Goal: Task Accomplishment & Management: Use online tool/utility

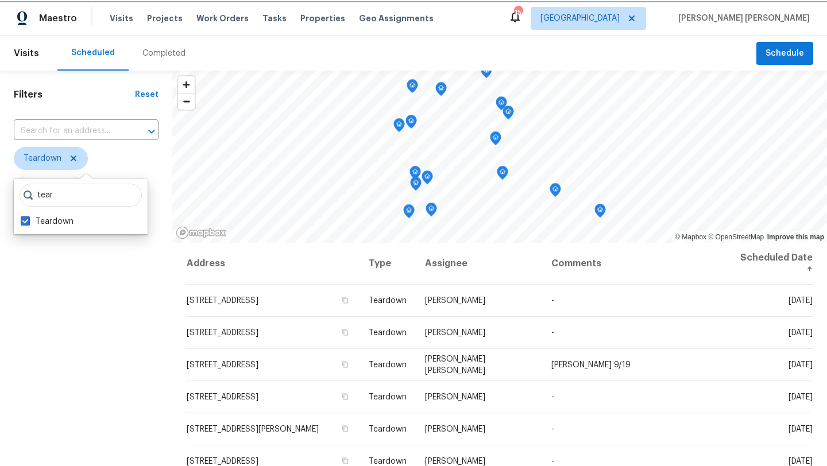
click at [74, 157] on icon at bounding box center [73, 158] width 9 height 9
checkbox input "false"
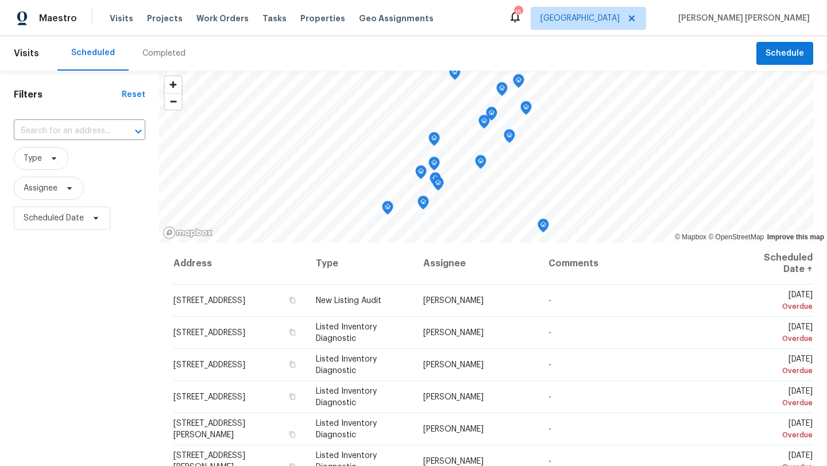
click at [74, 307] on div "Filters Reset ​ Type Assignee Scheduled Date" at bounding box center [79, 344] width 159 height 546
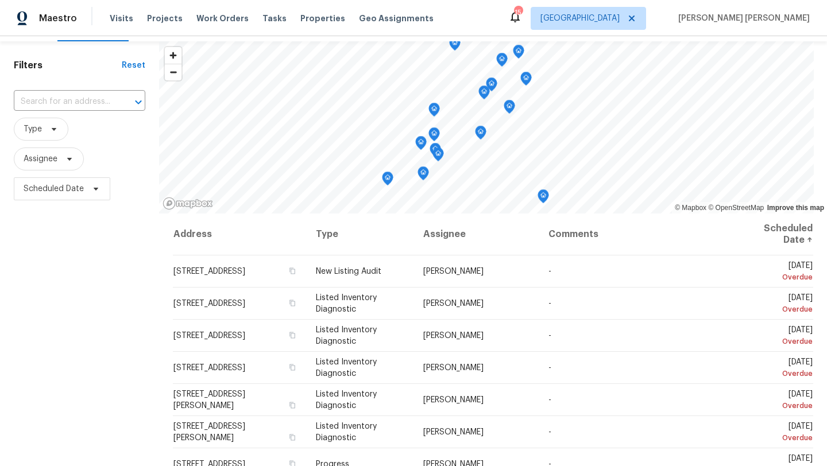
scroll to position [29, 0]
click at [64, 161] on span at bounding box center [67, 159] width 13 height 9
type input "david puente yanes"
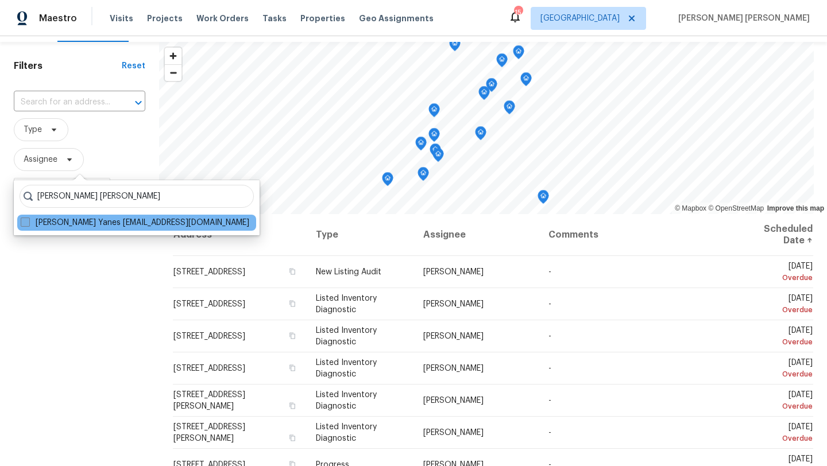
click at [26, 224] on span at bounding box center [25, 222] width 9 height 9
click at [26, 224] on input "David Puente Yanes david.puenteyanes@opendoor.com" at bounding box center [24, 220] width 7 height 7
checkbox input "true"
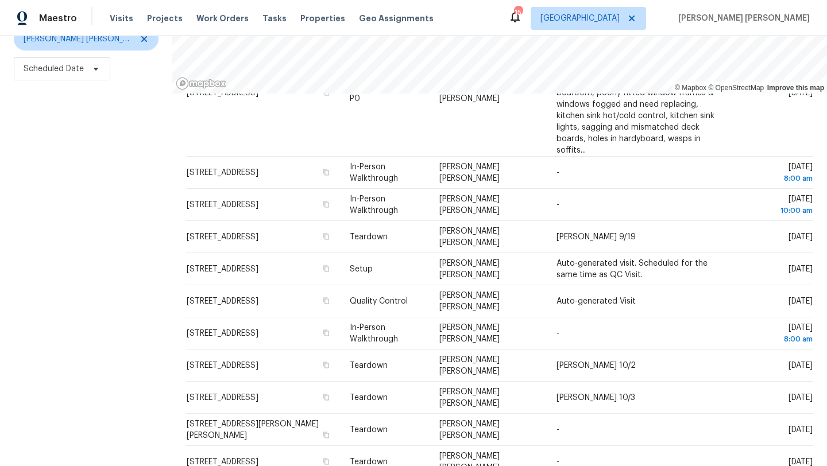
scroll to position [314, 0]
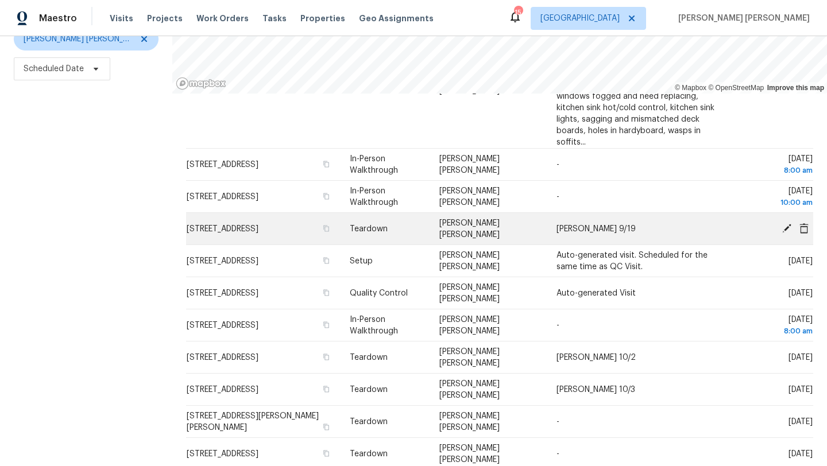
click at [246, 230] on td "2884 Decidely St, Green Cove Springs, FL 32043" at bounding box center [263, 229] width 155 height 32
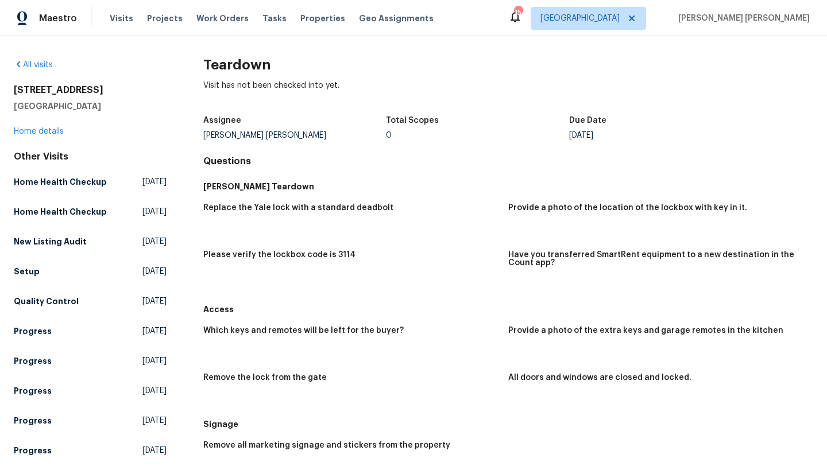
click at [28, 136] on div "2884 Decidely St Green Cove Springs, FL 32043 Home details" at bounding box center [90, 110] width 153 height 53
click at [38, 133] on link "Home details" at bounding box center [39, 132] width 50 height 8
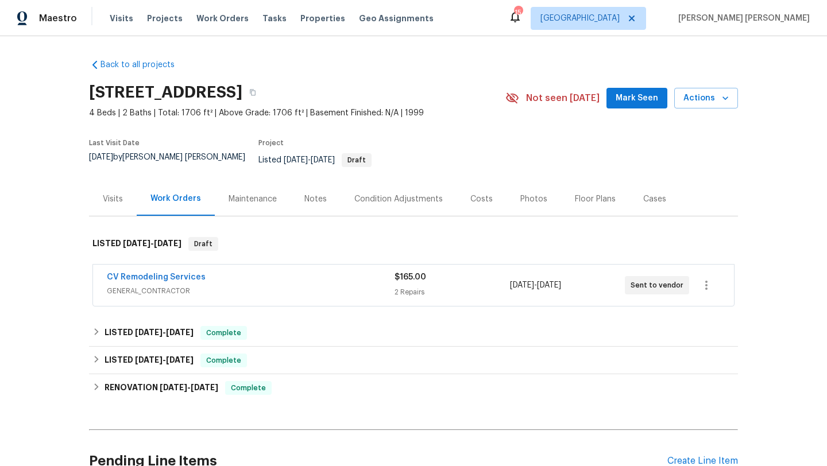
click at [217, 286] on span "GENERAL_CONTRACTOR" at bounding box center [251, 291] width 288 height 11
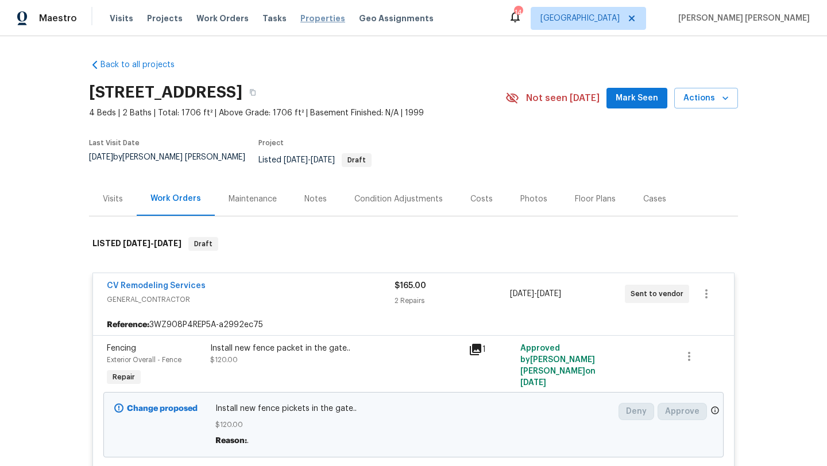
click at [304, 14] on span "Properties" at bounding box center [322, 18] width 45 height 11
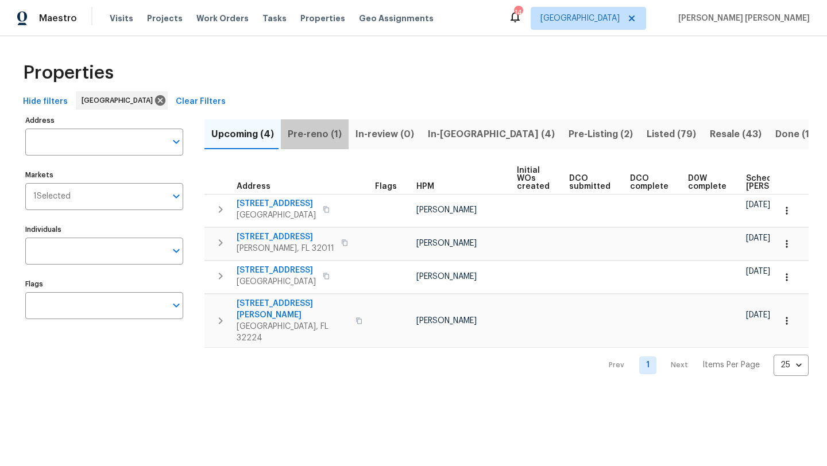
click at [322, 134] on span "Pre-reno (1)" at bounding box center [315, 134] width 54 height 16
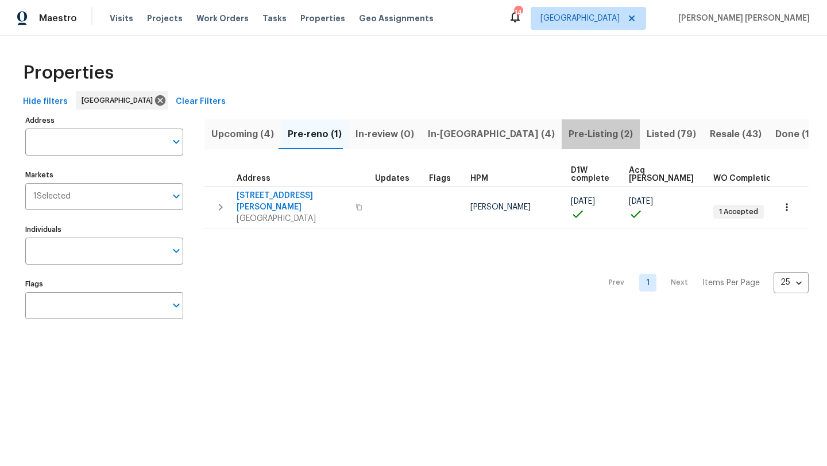
click at [569, 132] on span "Pre-Listing (2)" at bounding box center [601, 134] width 64 height 16
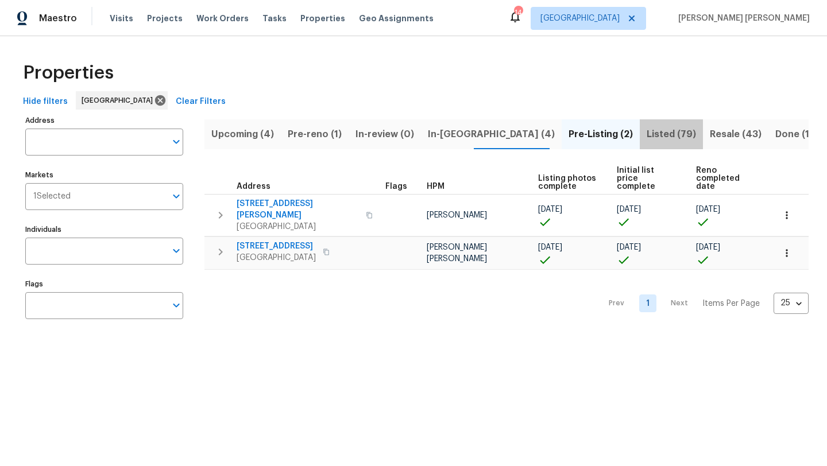
click at [647, 130] on span "Listed (79)" at bounding box center [671, 134] width 49 height 16
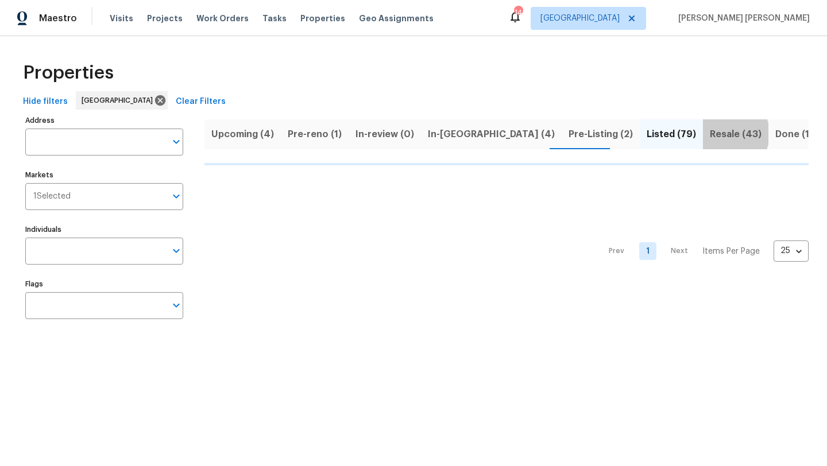
click at [710, 133] on span "Resale (43)" at bounding box center [736, 134] width 52 height 16
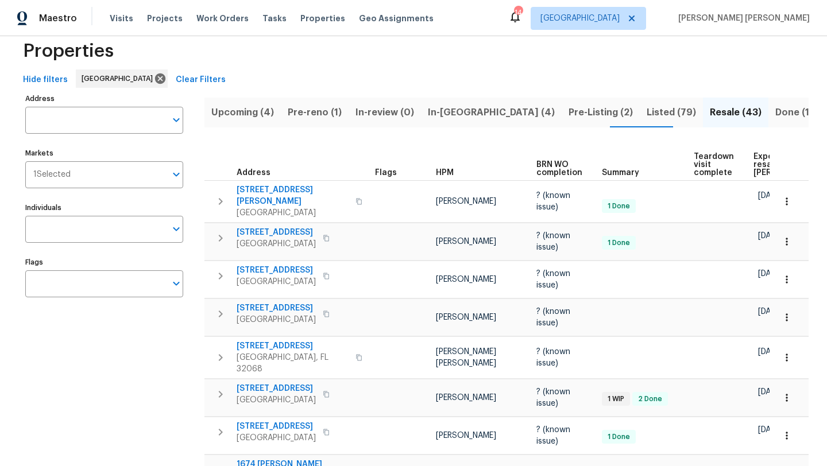
scroll to position [25, 0]
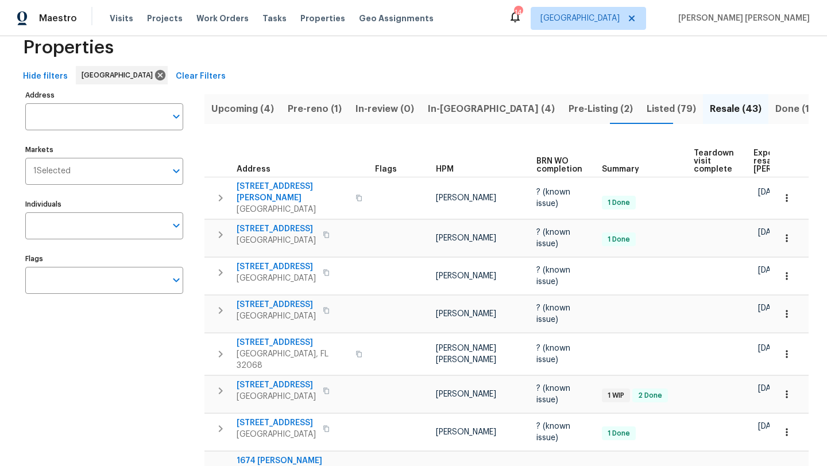
click at [444, 165] on span "HPM" at bounding box center [445, 169] width 18 height 8
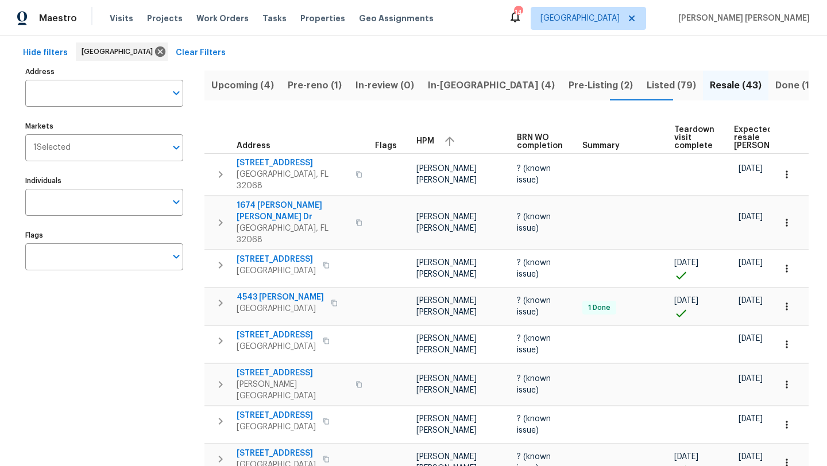
scroll to position [40, 0]
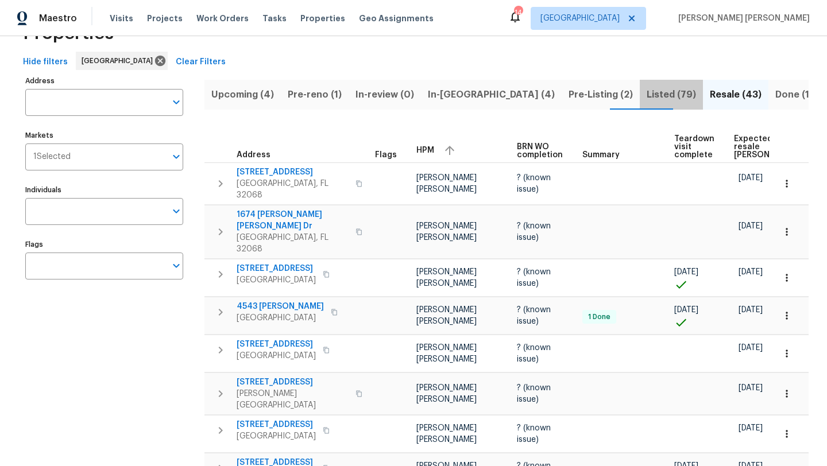
click at [647, 101] on span "Listed (79)" at bounding box center [671, 95] width 49 height 16
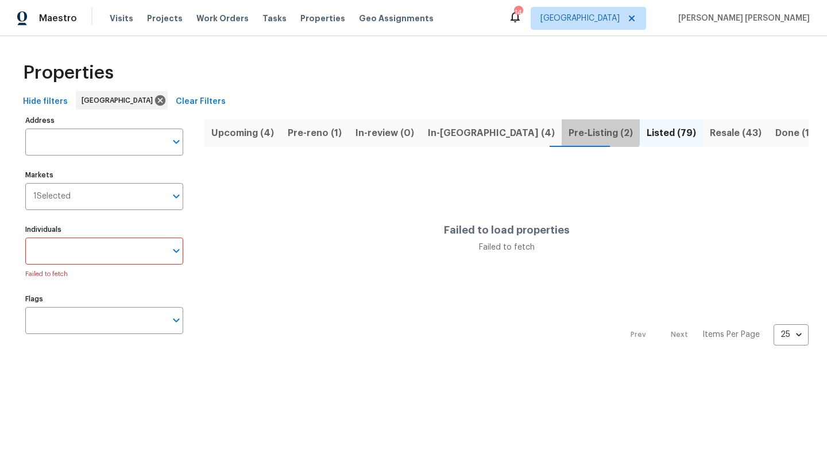
click at [569, 125] on span "Pre-Listing (2)" at bounding box center [601, 133] width 64 height 16
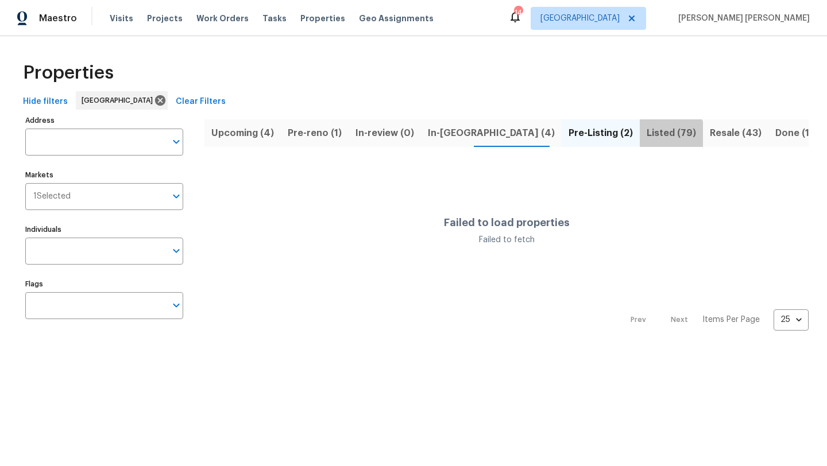
click at [640, 142] on button "Listed (79)" at bounding box center [671, 133] width 63 height 30
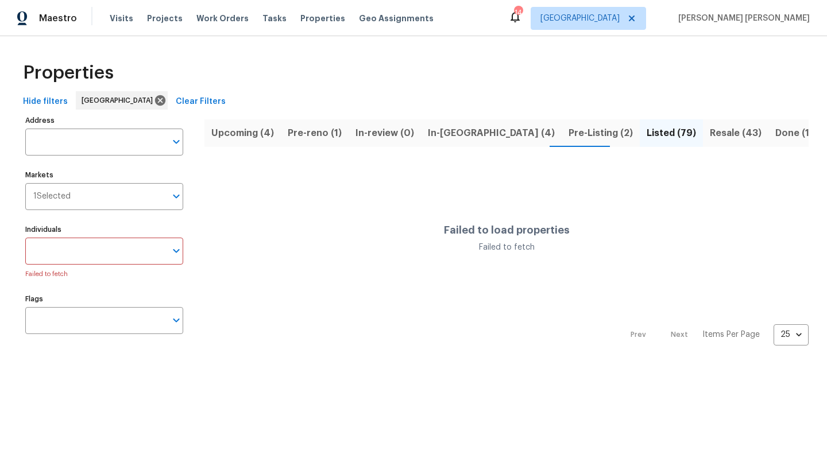
click at [296, 132] on span "Pre-reno (1)" at bounding box center [315, 133] width 54 height 16
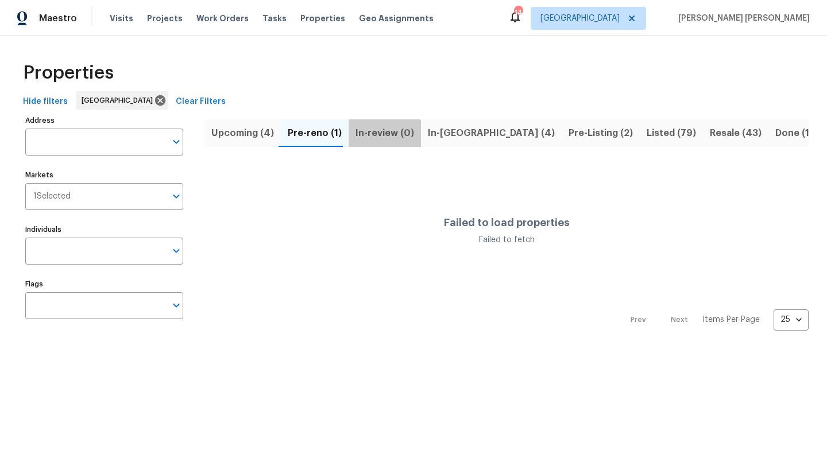
click at [360, 145] on button "In-review (0)" at bounding box center [385, 133] width 72 height 30
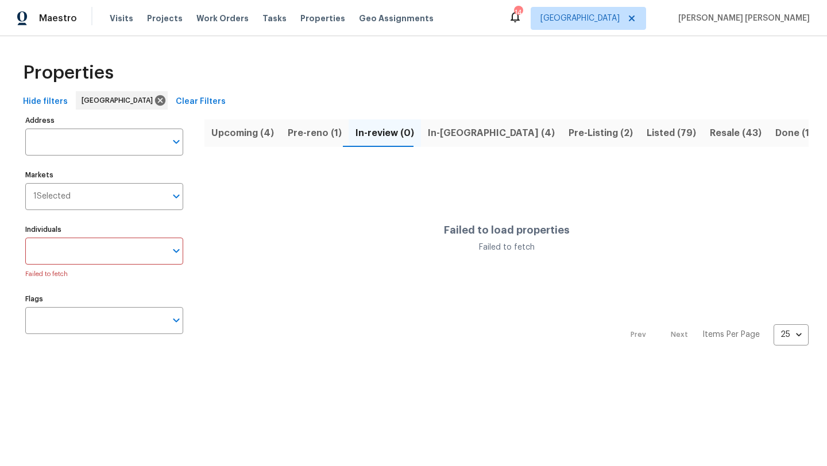
click at [294, 30] on div "Maestro Visits Projects Work Orders Tasks Properties Geo Assignments 14 Jackson…" at bounding box center [413, 18] width 827 height 36
click at [299, 25] on div "Visits Projects Work Orders Tasks Properties Geo Assignments" at bounding box center [279, 18] width 338 height 23
click at [306, 21] on span "Properties" at bounding box center [322, 18] width 45 height 11
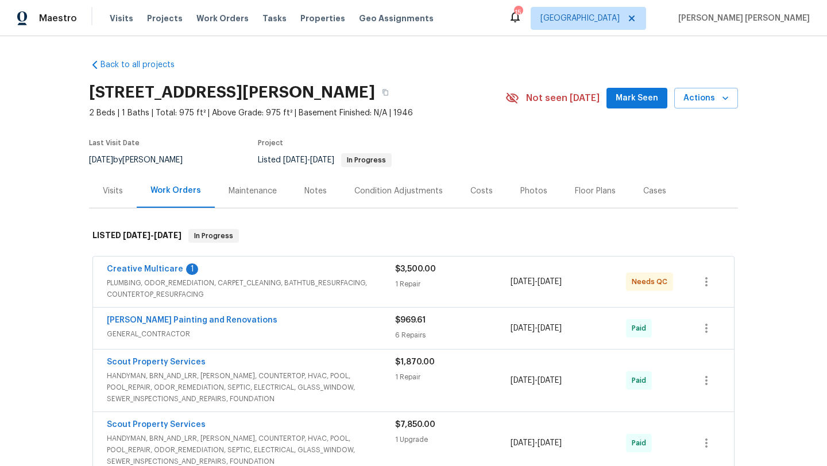
click at [171, 192] on div "Work Orders" at bounding box center [176, 190] width 51 height 11
click at [140, 271] on link "Creative Multicare" at bounding box center [145, 269] width 76 height 8
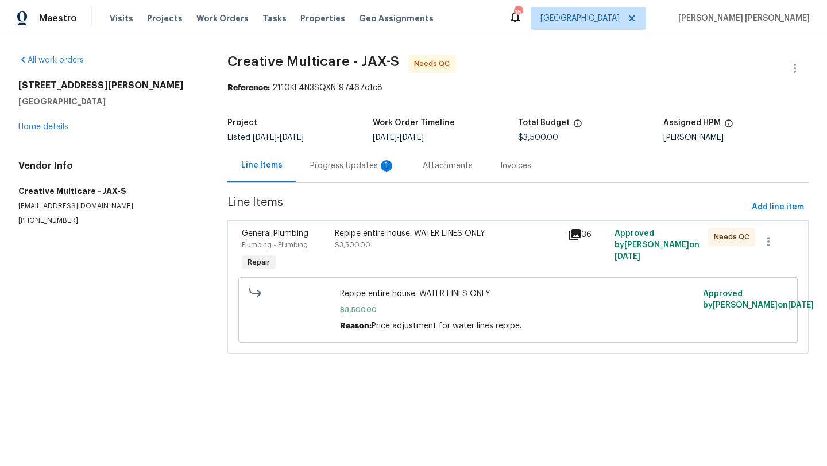
click at [346, 165] on div "Progress Updates 1" at bounding box center [352, 165] width 85 height 11
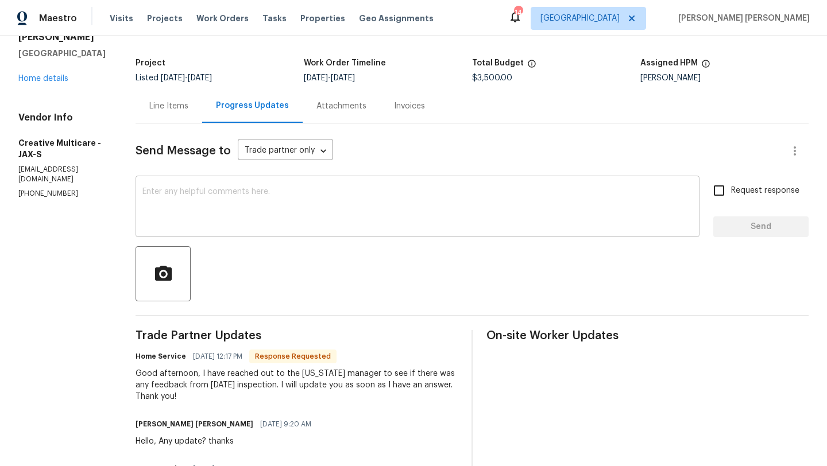
scroll to position [67, 0]
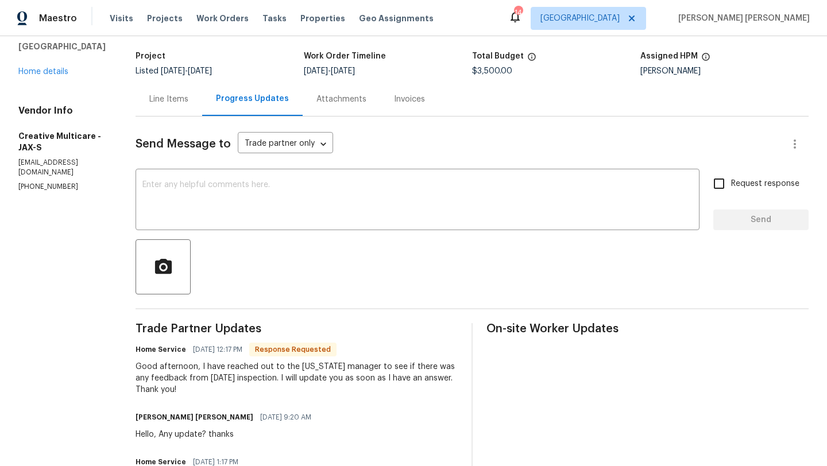
click at [61, 67] on div "All work orders 4360 Palmer Ave Jacksonville, FL 32210 Home details Vendor Info…" at bounding box center [63, 90] width 90 height 204
click at [61, 68] on link "Home details" at bounding box center [43, 72] width 50 height 8
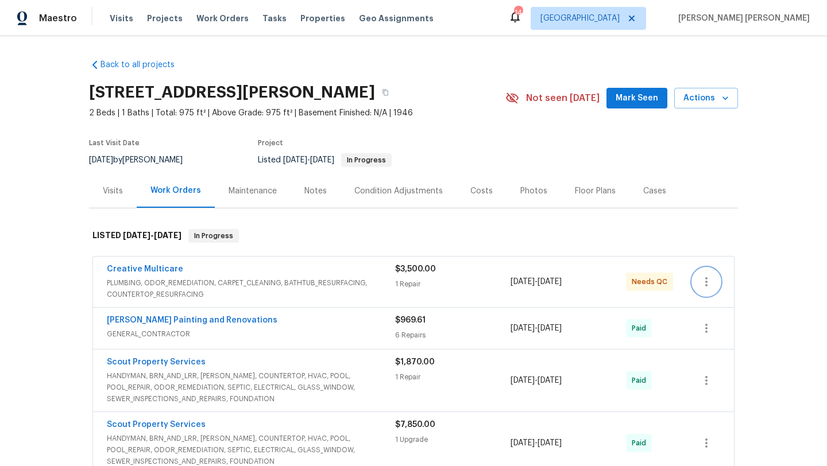
click at [713, 281] on button "button" at bounding box center [707, 282] width 28 height 28
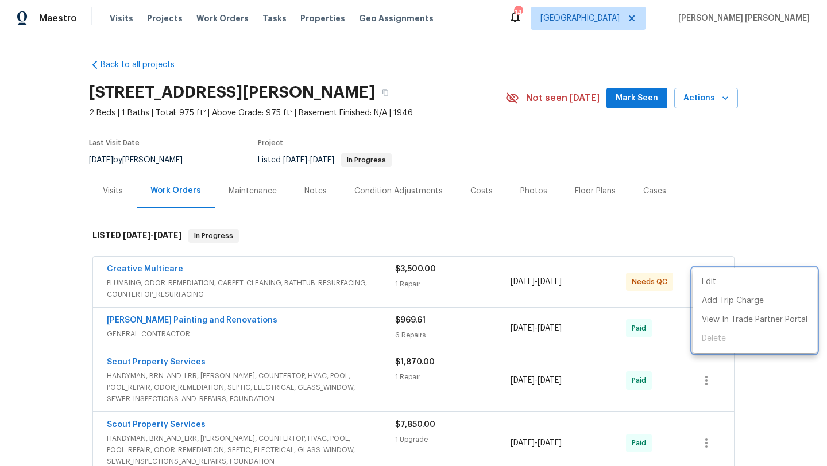
click at [781, 233] on div at bounding box center [413, 233] width 827 height 466
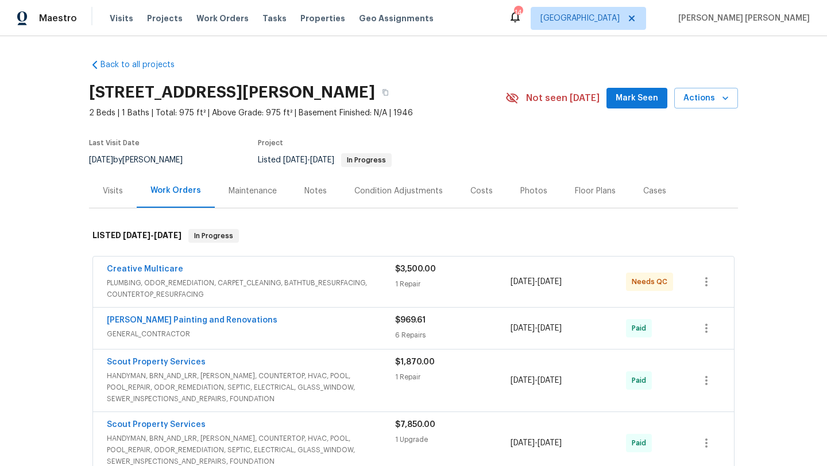
click at [302, 277] on div "Creative Multicare" at bounding box center [251, 271] width 288 height 14
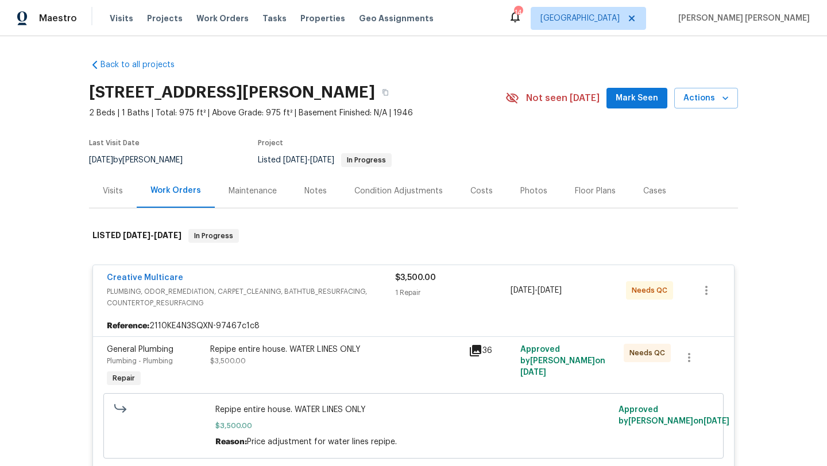
click at [351, 345] on div "Repipe entire house. WATER LINES ONLY" at bounding box center [336, 349] width 252 height 11
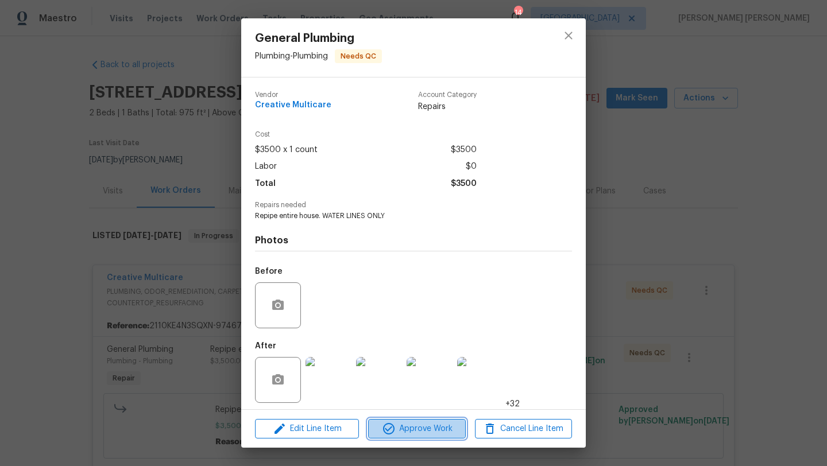
click at [402, 425] on span "Approve Work" at bounding box center [417, 429] width 90 height 14
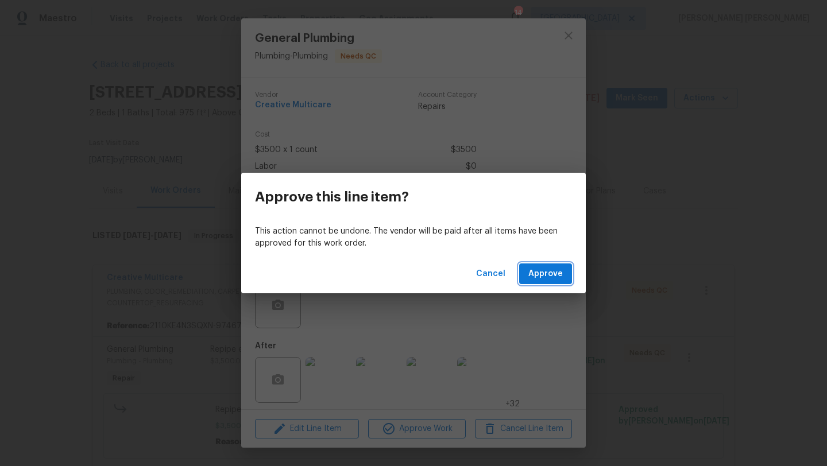
click at [538, 273] on span "Approve" at bounding box center [546, 274] width 34 height 14
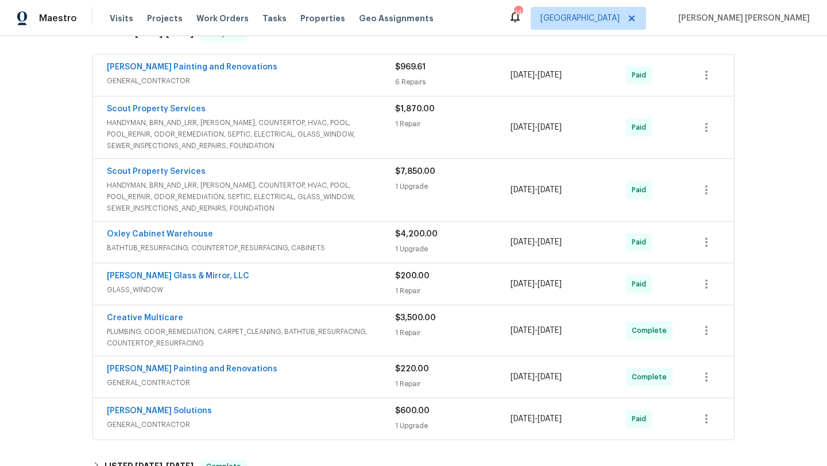
scroll to position [272, 0]
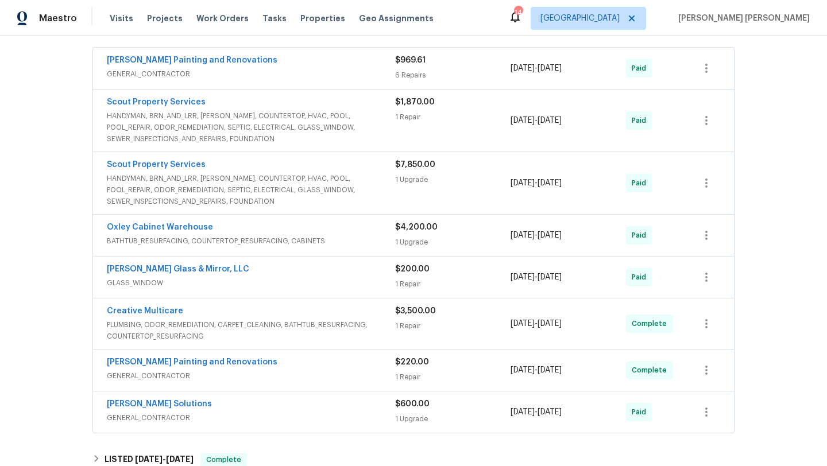
click at [202, 322] on span "PLUMBING, ODOR_REMEDIATION, CARPET_CLEANING, BATHTUB_RESURFACING, COUNTERTOP_RE…" at bounding box center [251, 330] width 288 height 23
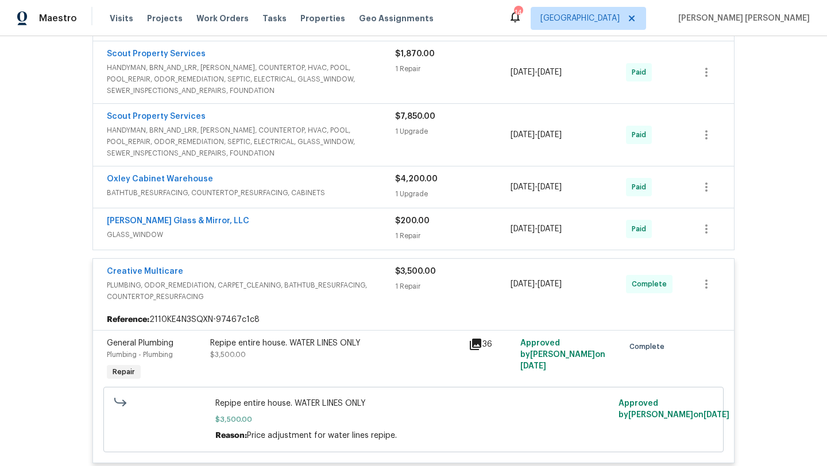
scroll to position [325, 0]
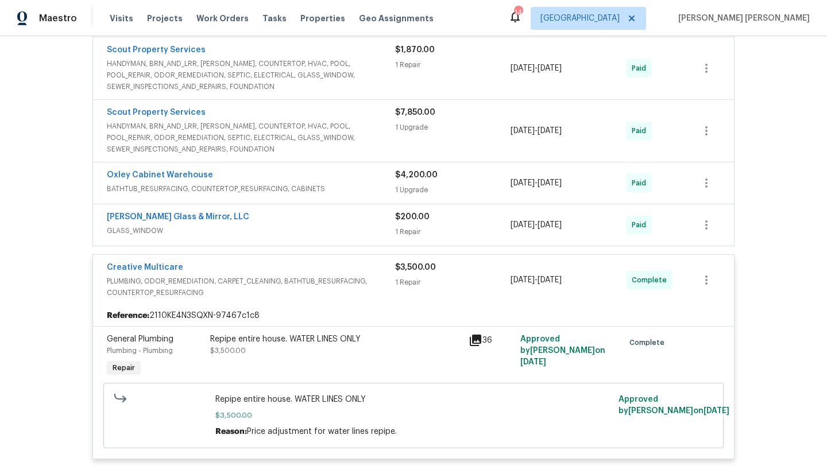
click at [209, 282] on span "PLUMBING, ODOR_REMEDIATION, CARPET_CLEANING, BATHTUB_RESURFACING, COUNTERTOP_RE…" at bounding box center [251, 287] width 288 height 23
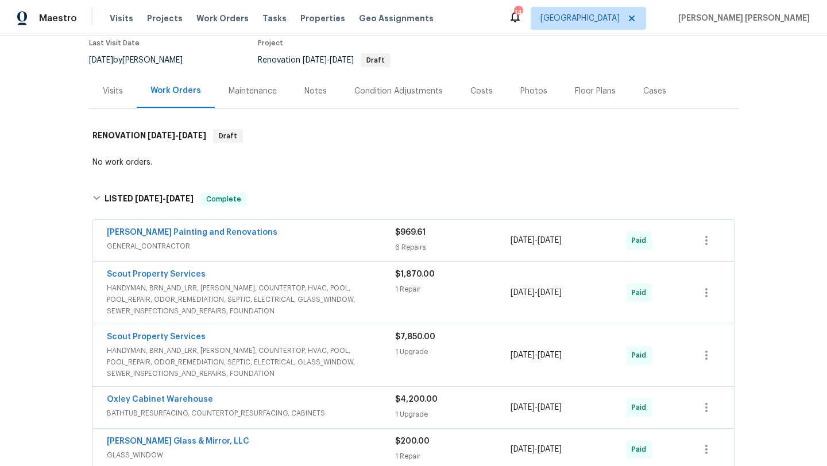
scroll to position [0, 0]
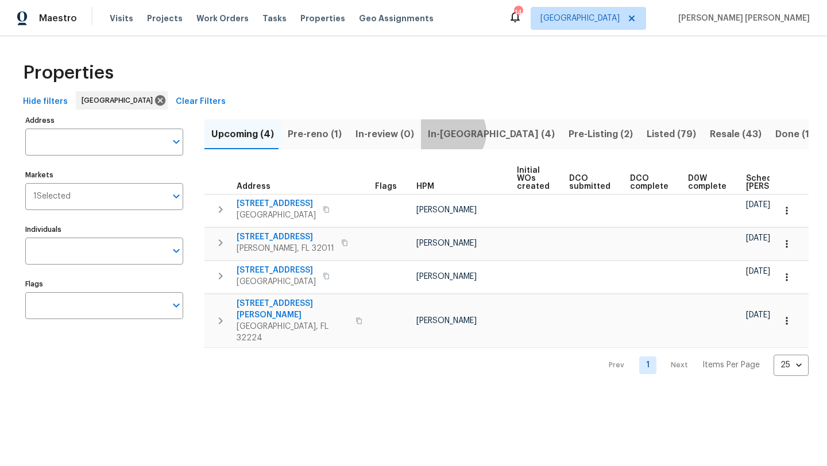
click at [444, 133] on span "In-[GEOGRAPHIC_DATA] (4)" at bounding box center [491, 134] width 127 height 16
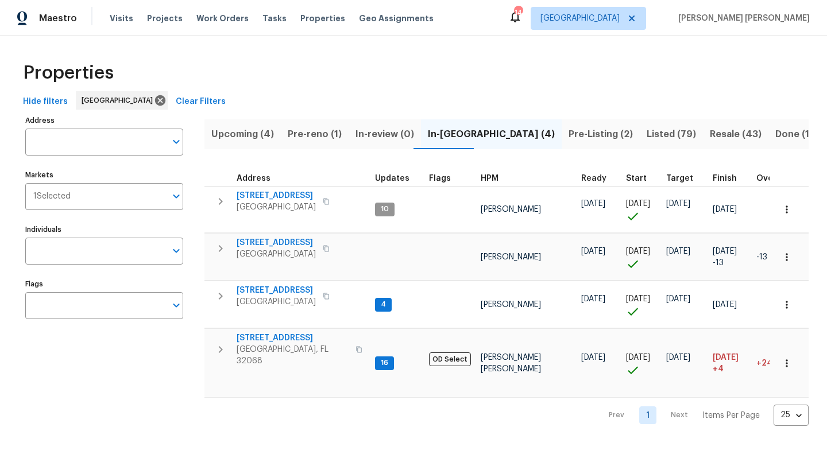
click at [569, 138] on span "Pre-Listing (2)" at bounding box center [601, 134] width 64 height 16
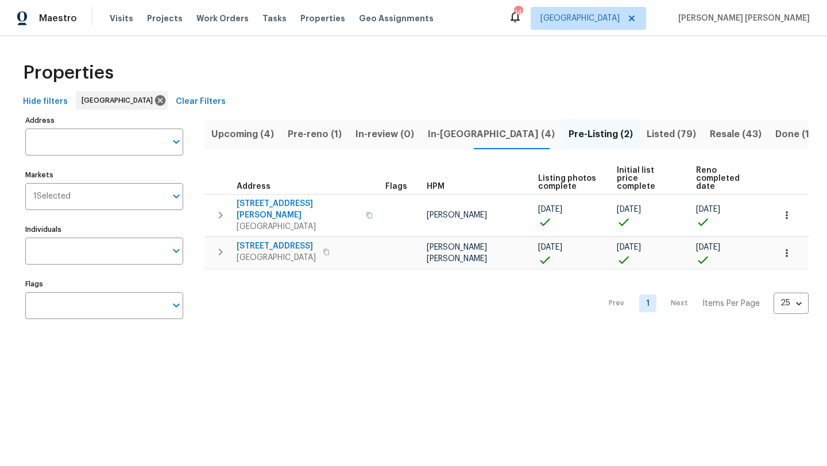
click at [428, 137] on span "In-reno (4)" at bounding box center [491, 134] width 127 height 16
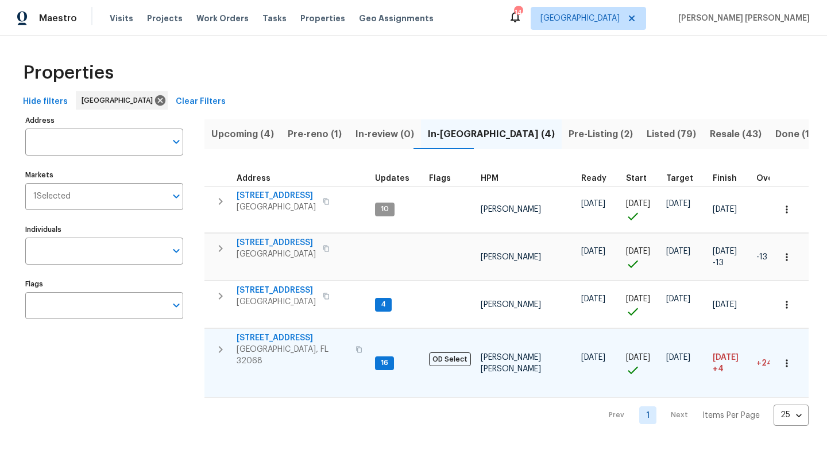
click at [273, 337] on span "2070 Tickford St" at bounding box center [293, 338] width 112 height 11
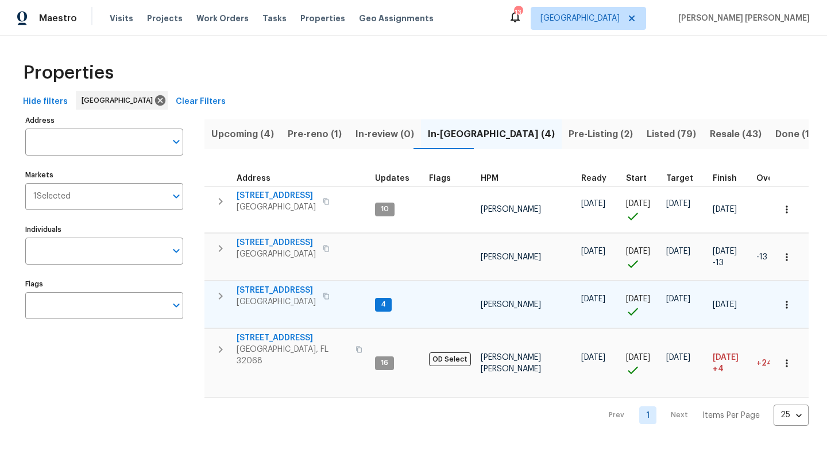
click at [288, 298] on span "Jacksonville, FL 32211" at bounding box center [276, 301] width 79 height 11
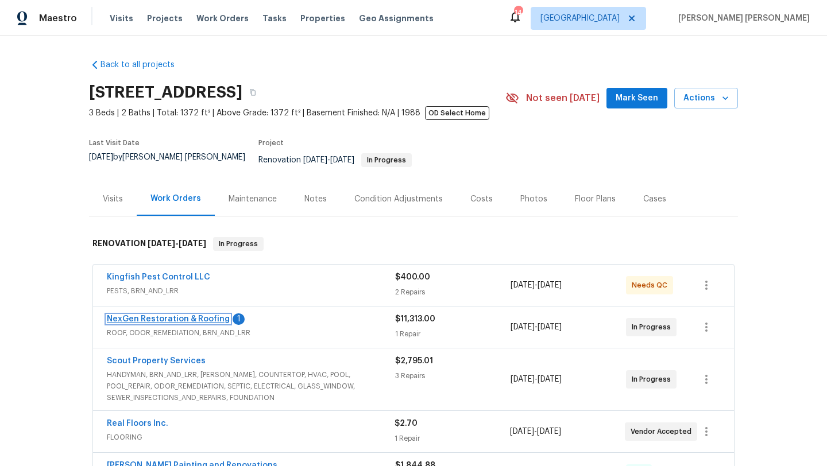
click at [167, 315] on link "NexGen Restoration & Roofing" at bounding box center [168, 319] width 123 height 8
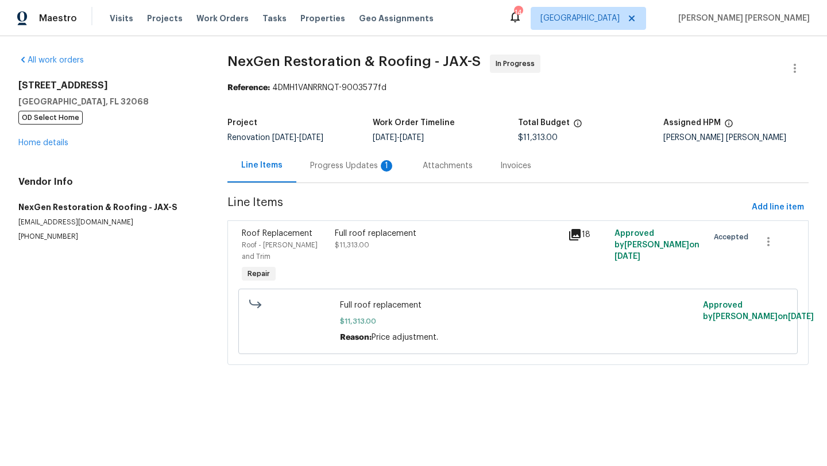
click at [358, 173] on div "Progress Updates 1" at bounding box center [352, 166] width 113 height 34
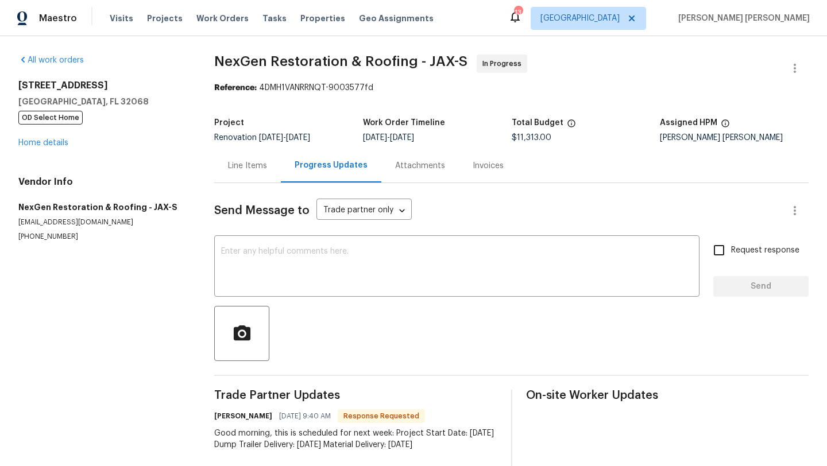
click at [63, 148] on div "[STREET_ADDRESS] OD Select Home Home details" at bounding box center [102, 114] width 168 height 69
click at [59, 140] on link "Home details" at bounding box center [43, 143] width 50 height 8
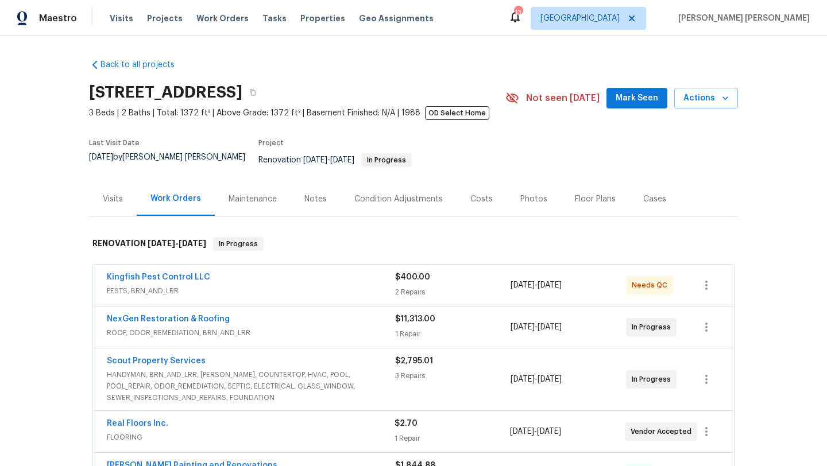
click at [203, 286] on span "PESTS, BRN_AND_LRR" at bounding box center [251, 291] width 288 height 11
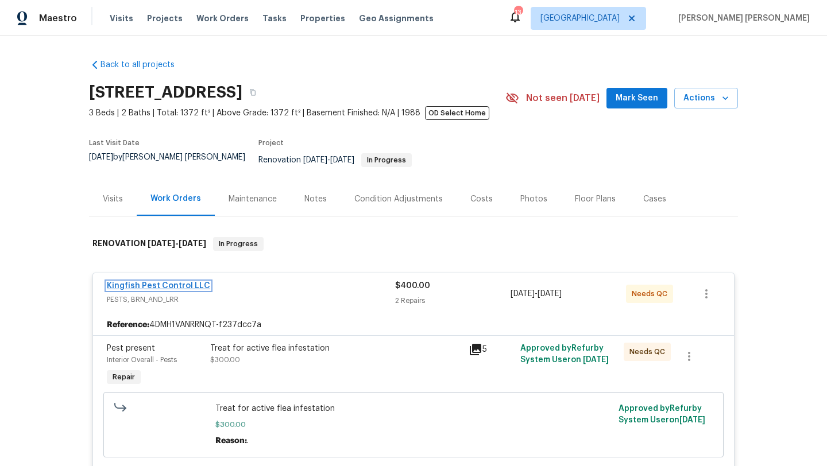
click at [185, 282] on link "Kingfish Pest Control LLC" at bounding box center [158, 286] width 103 height 8
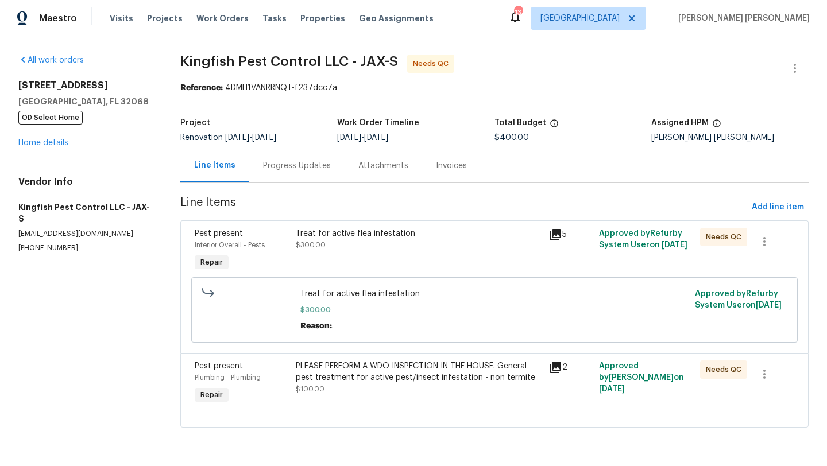
click at [301, 159] on div "Progress Updates" at bounding box center [296, 166] width 95 height 34
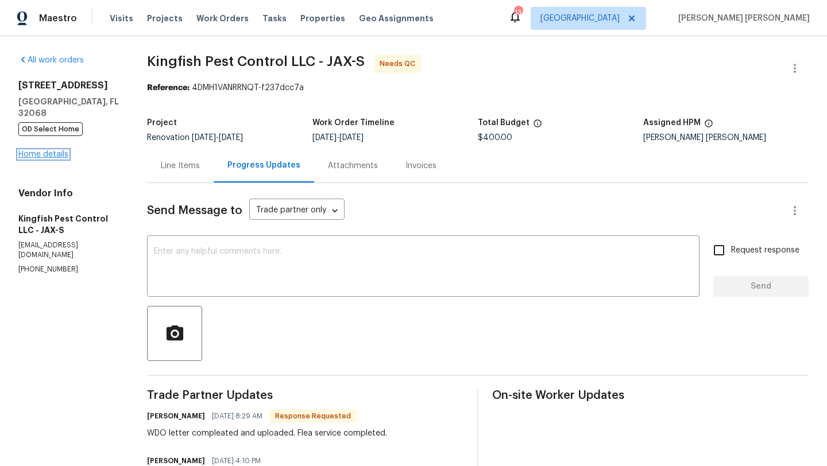
click at [43, 151] on link "Home details" at bounding box center [43, 155] width 50 height 8
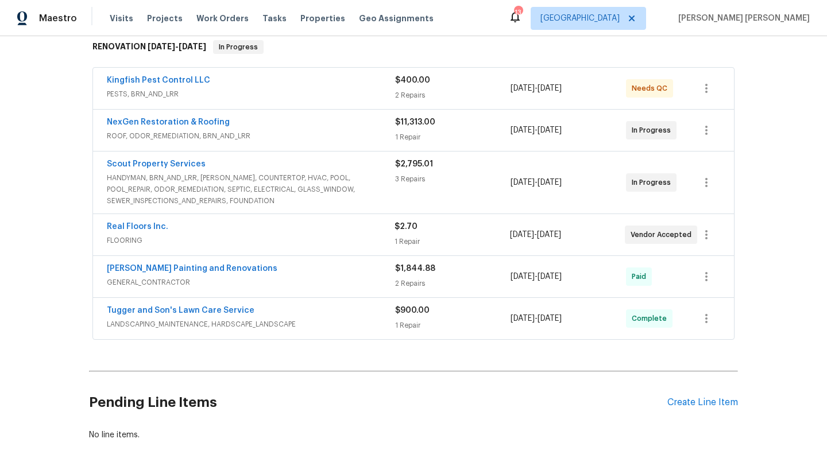
scroll to position [198, 0]
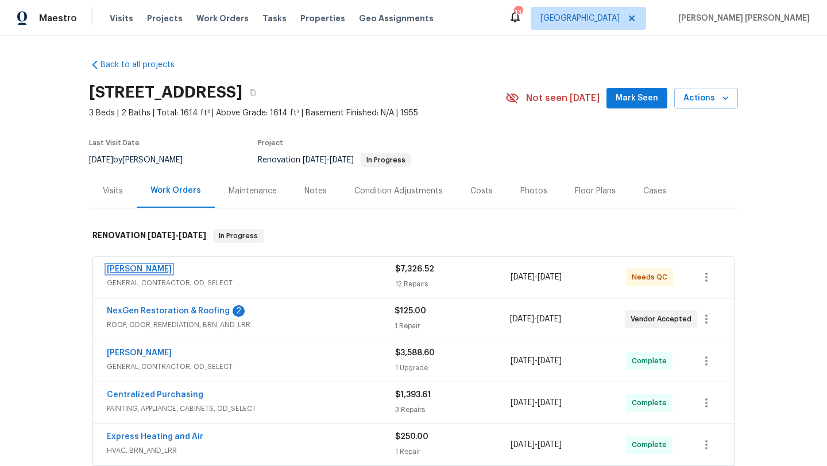
click at [161, 272] on link "[PERSON_NAME]" at bounding box center [139, 269] width 65 height 8
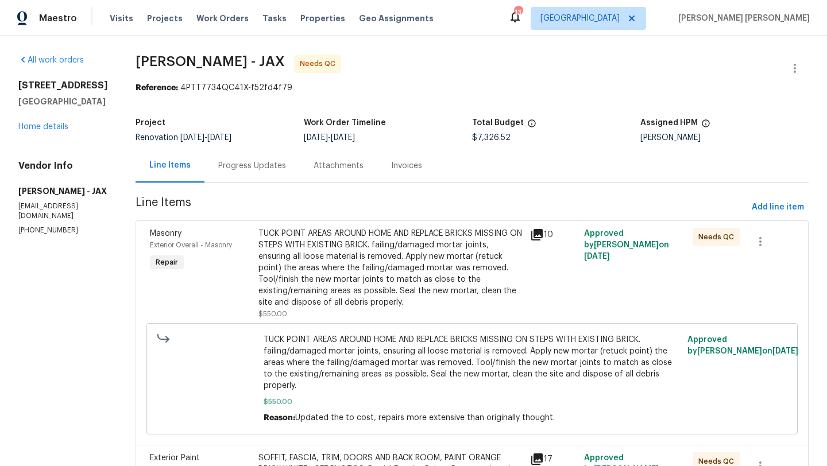
click at [543, 232] on icon at bounding box center [536, 234] width 11 height 11
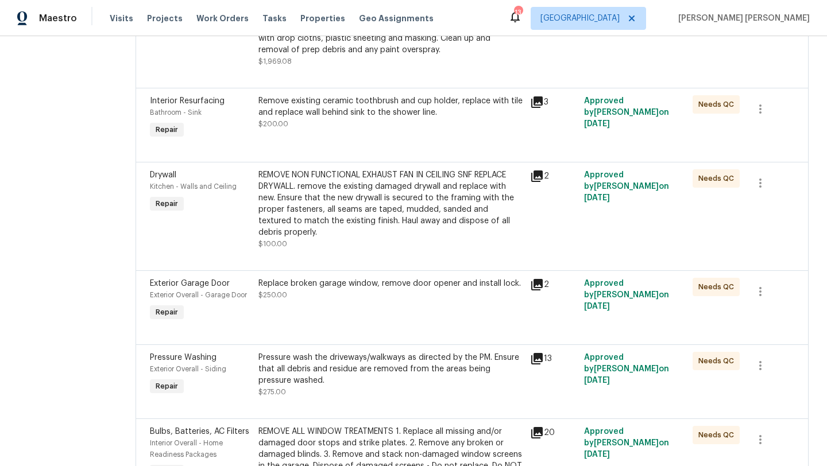
scroll to position [847, 0]
click at [543, 181] on icon at bounding box center [536, 174] width 11 height 11
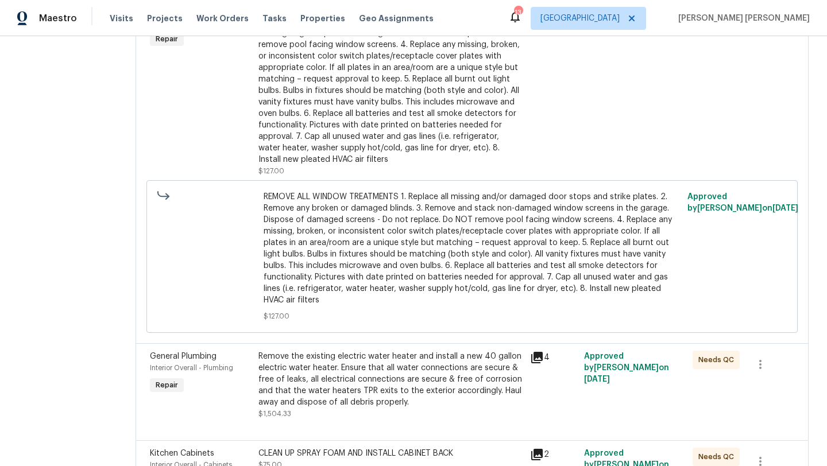
scroll to position [1398, 0]
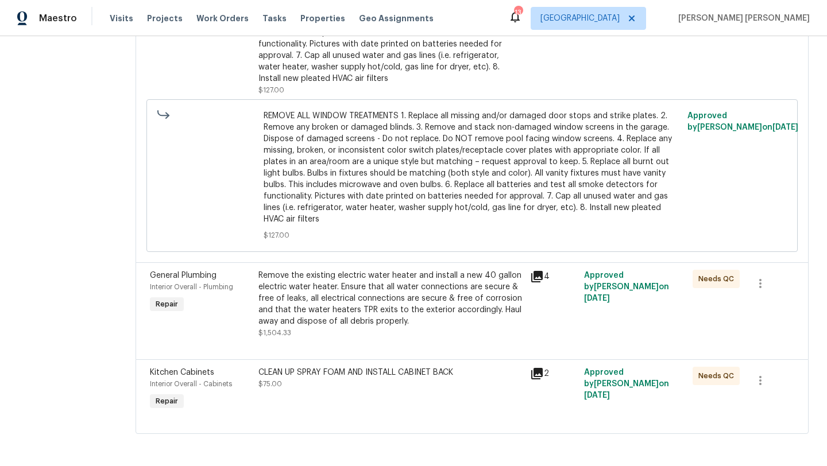
click at [543, 281] on icon at bounding box center [536, 276] width 11 height 11
click at [544, 375] on icon at bounding box center [537, 374] width 14 height 14
